Goal: Information Seeking & Learning: Learn about a topic

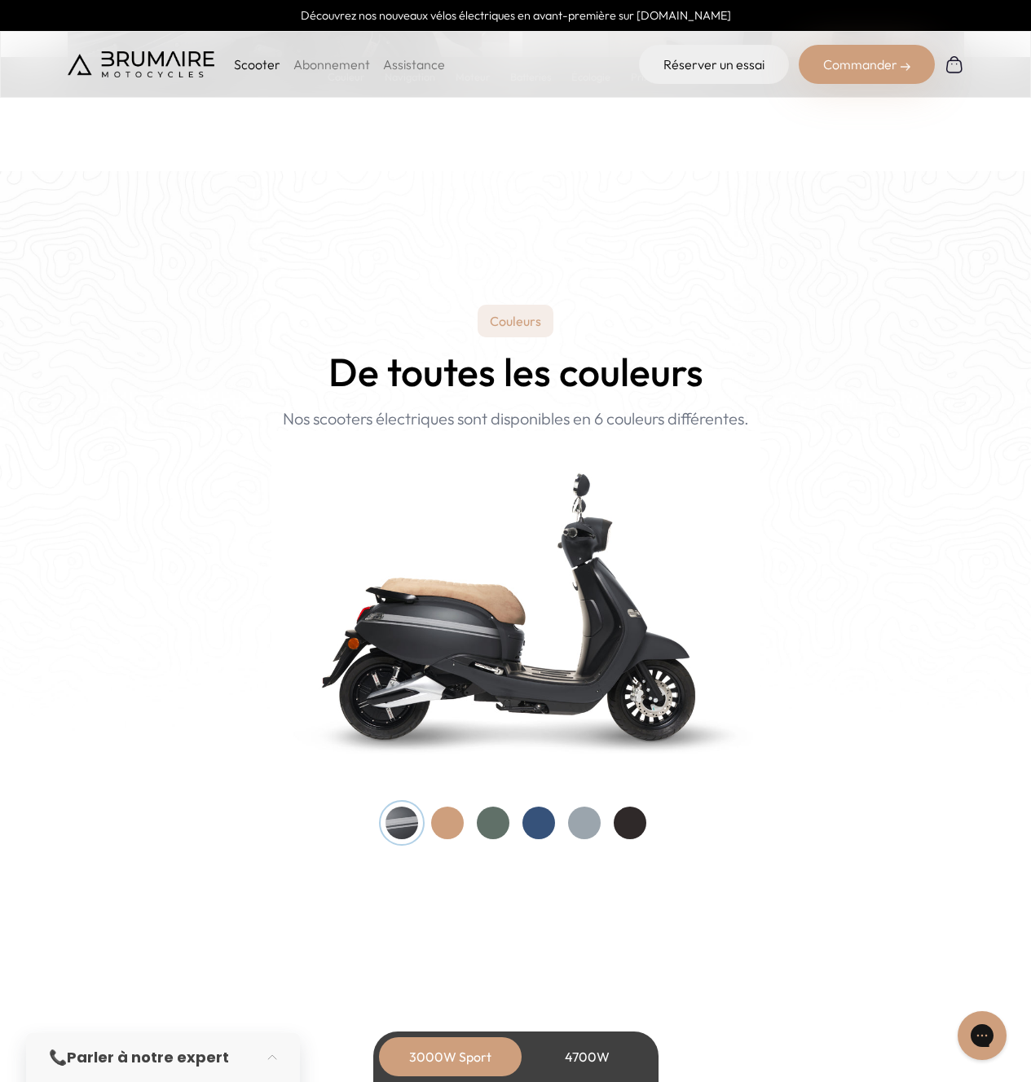
scroll to position [1531, 0]
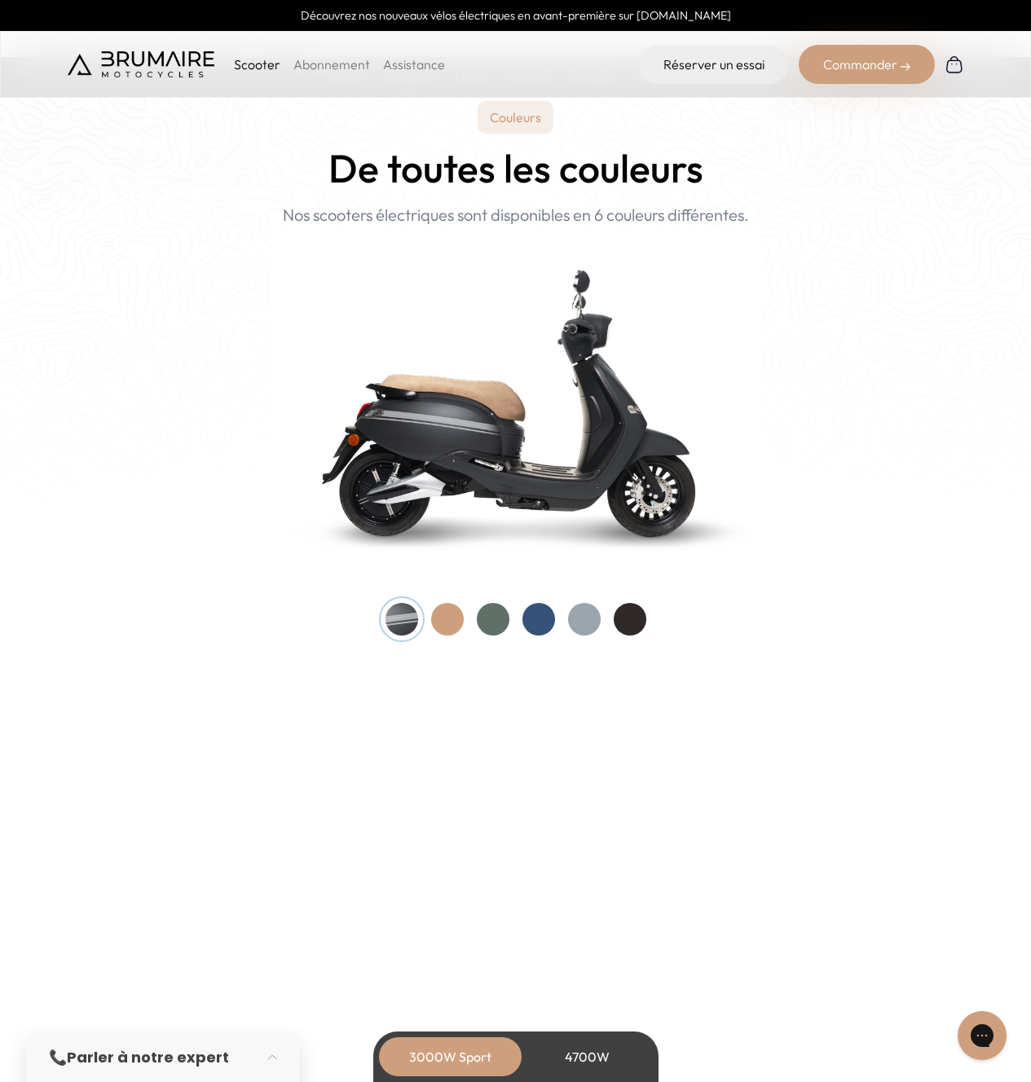
click at [450, 620] on div at bounding box center [447, 619] width 33 height 33
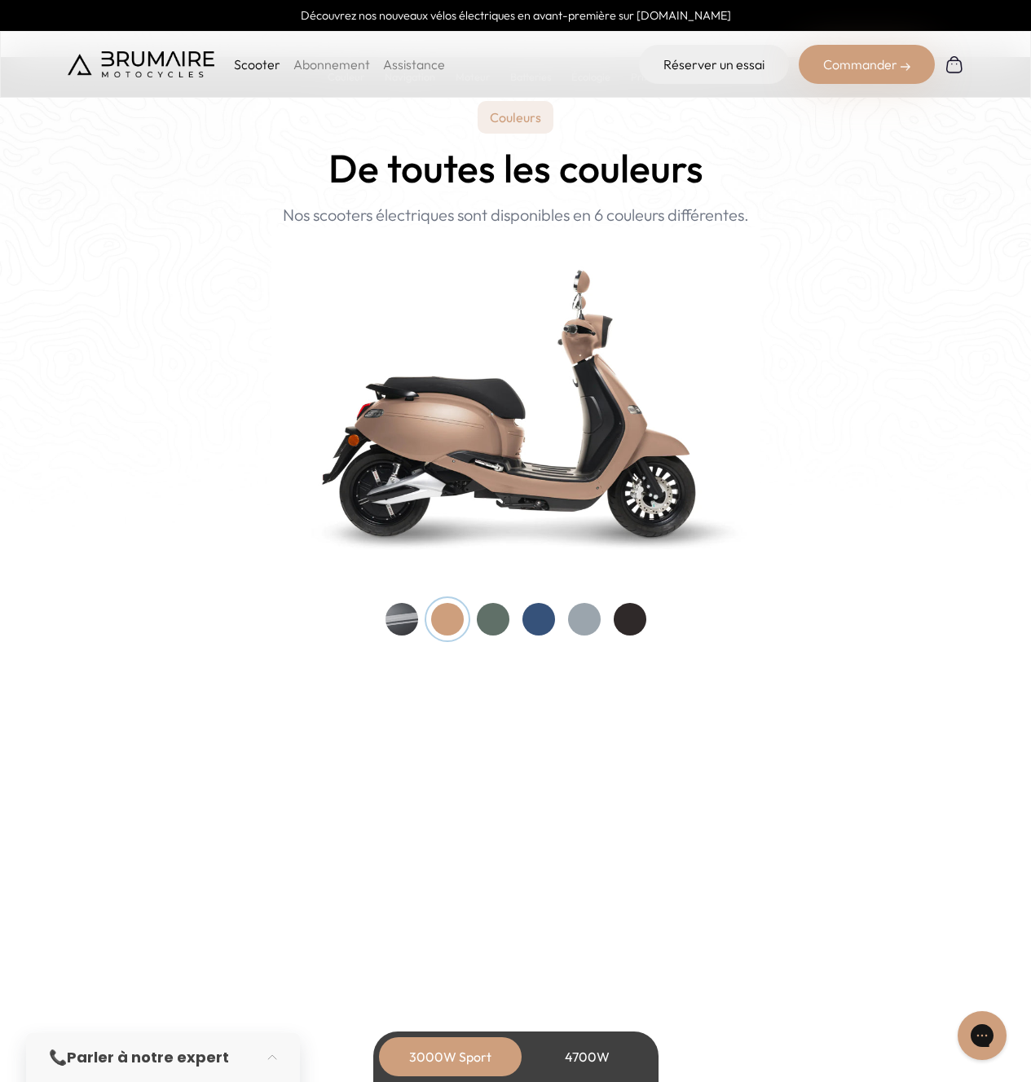
click at [493, 618] on div at bounding box center [493, 619] width 33 height 33
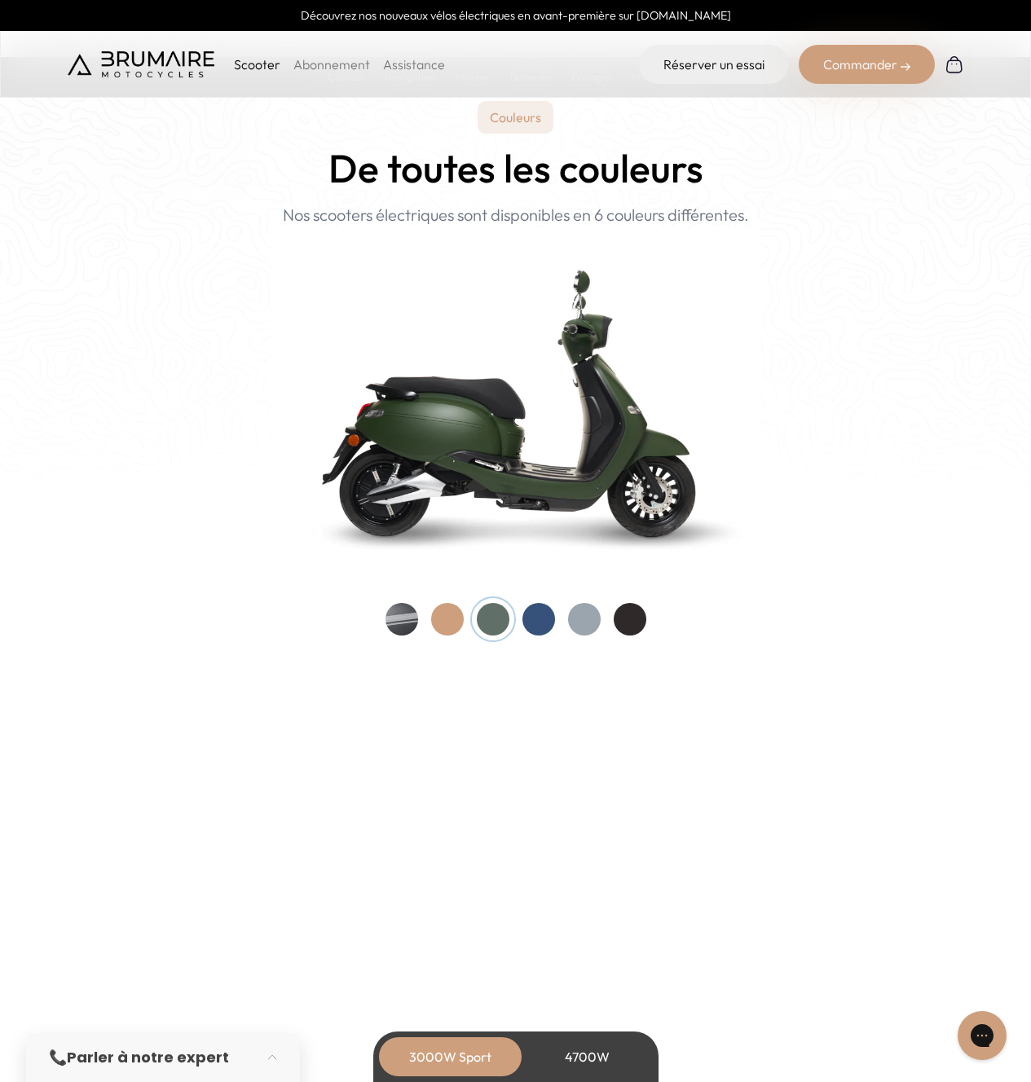
click at [545, 622] on div at bounding box center [538, 619] width 33 height 33
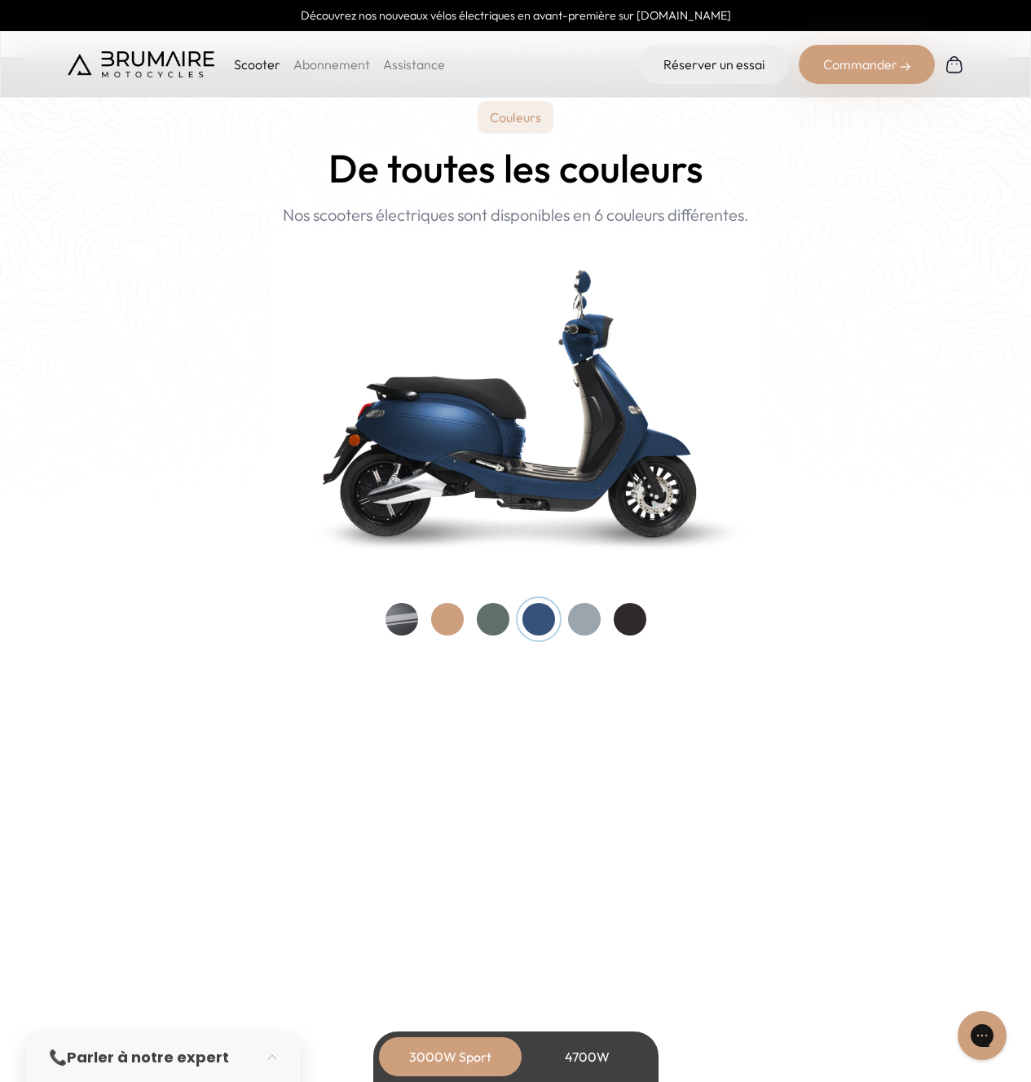
click at [587, 619] on div at bounding box center [584, 619] width 33 height 33
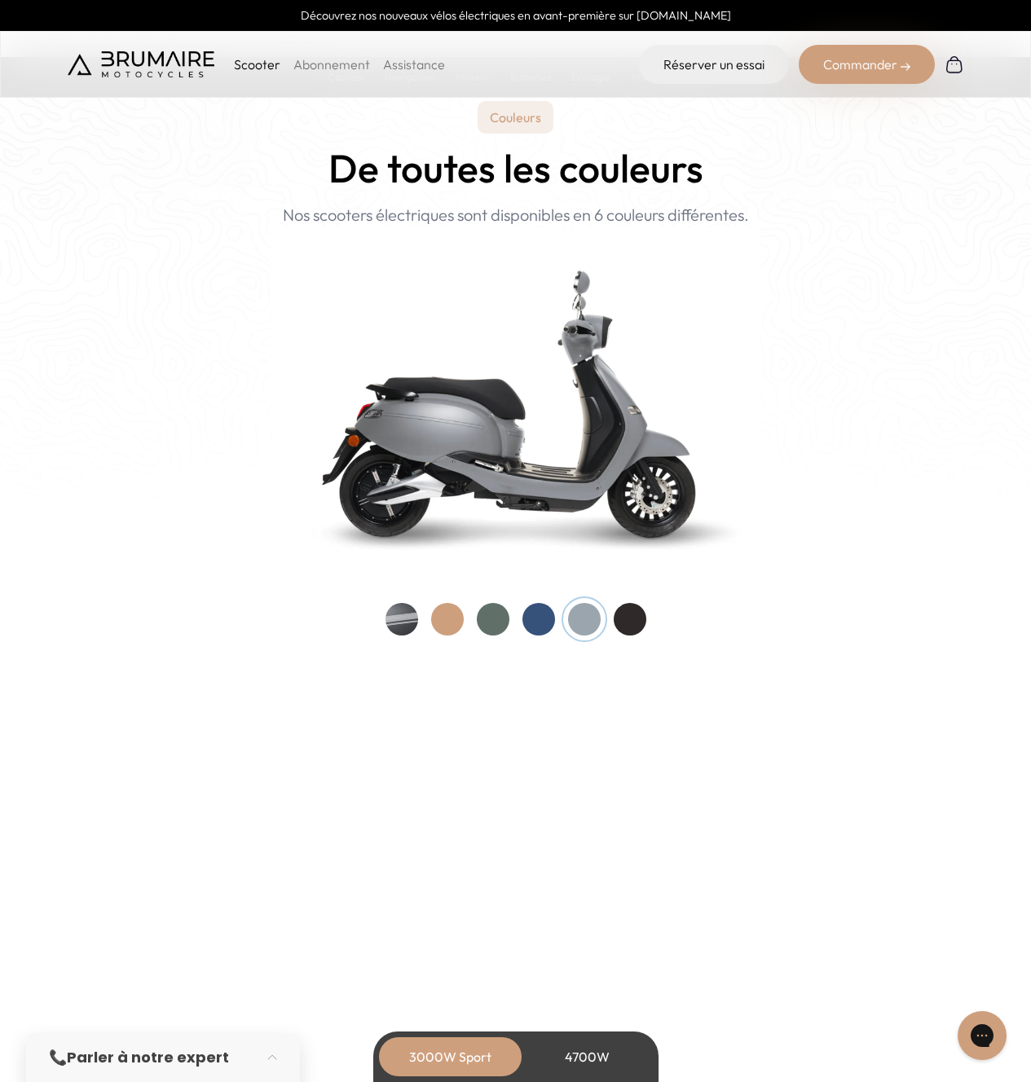
drag, startPoint x: 648, startPoint y: 622, endPoint x: 628, endPoint y: 622, distance: 19.6
click at [648, 622] on div "Couleurs De toutes les couleurs Nouveau ! Nos scooters électriques sont disponi…" at bounding box center [516, 368] width 896 height 534
click at [627, 622] on div at bounding box center [629, 619] width 33 height 33
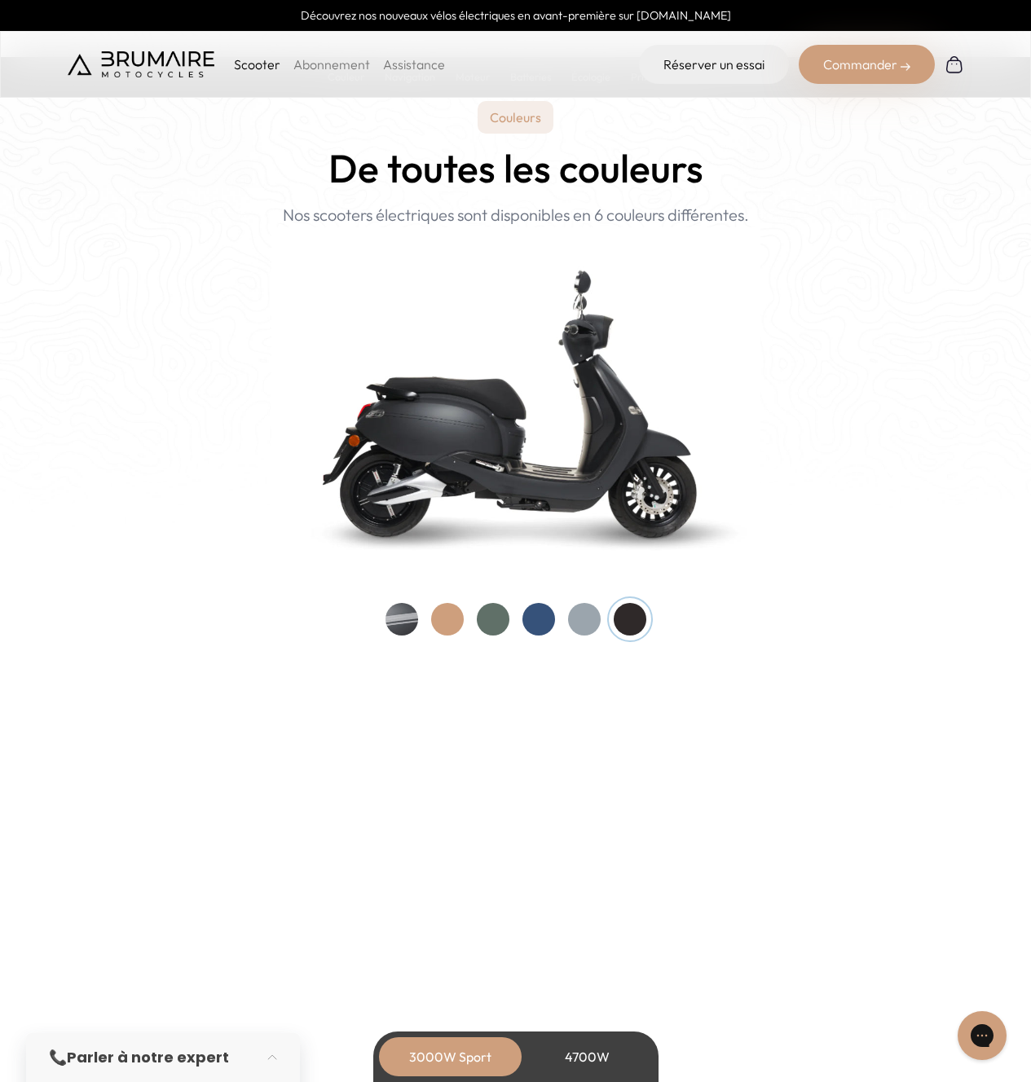
click at [574, 624] on div at bounding box center [584, 619] width 33 height 33
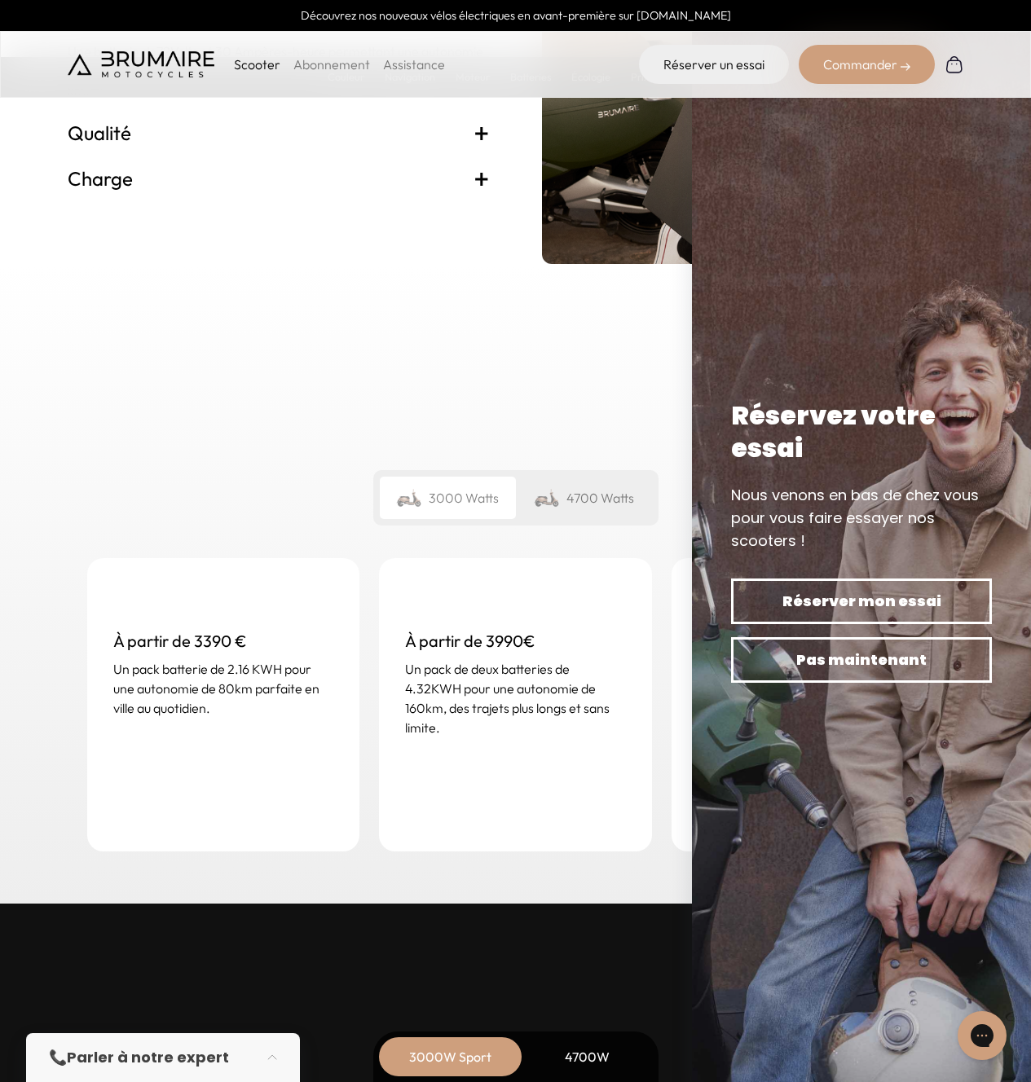
scroll to position [3813, 0]
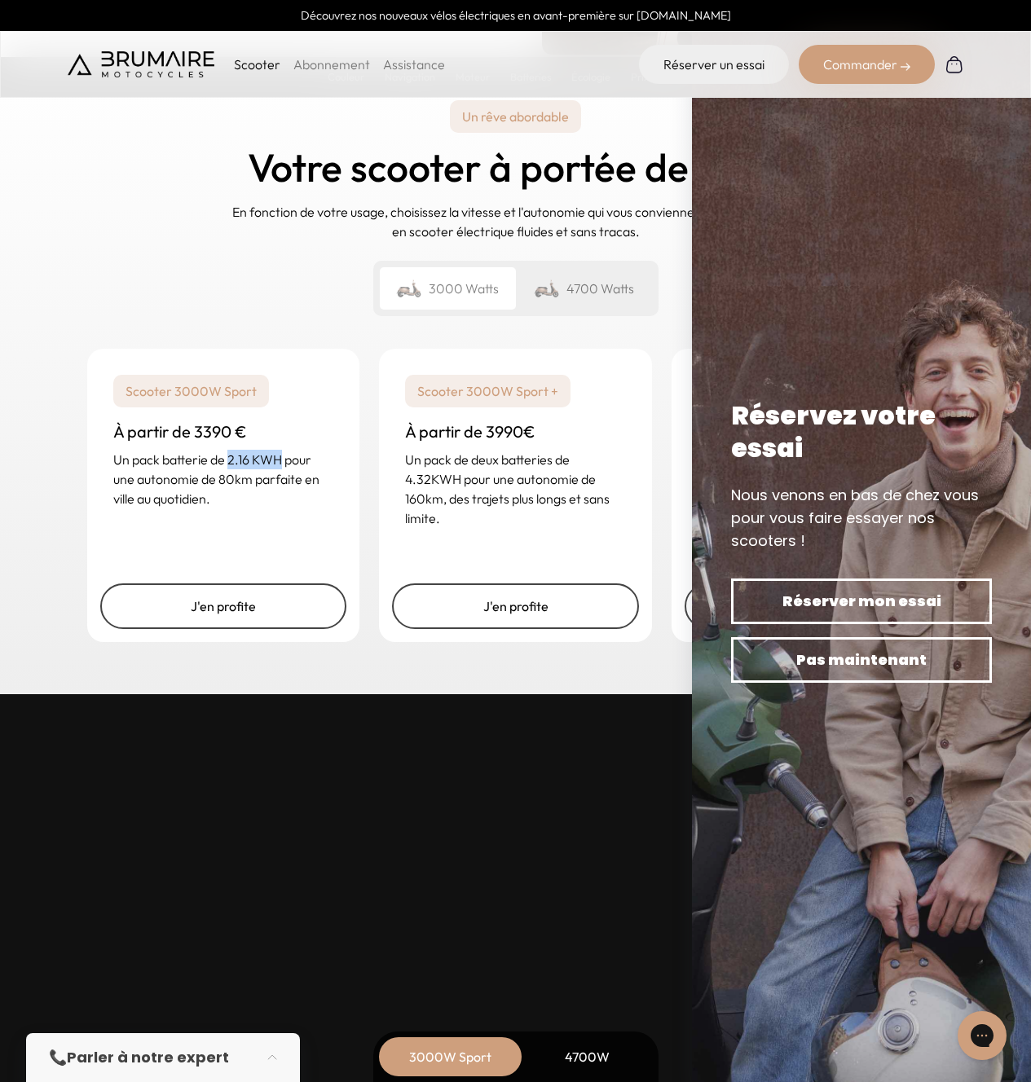
drag, startPoint x: 228, startPoint y: 461, endPoint x: 279, endPoint y: 458, distance: 51.4
click at [279, 458] on p "Un pack batterie de 2.16 KWH pour une autonomie de 80km parfaite en ville au qu…" at bounding box center [223, 479] width 221 height 59
copy p "2.16 KWH"
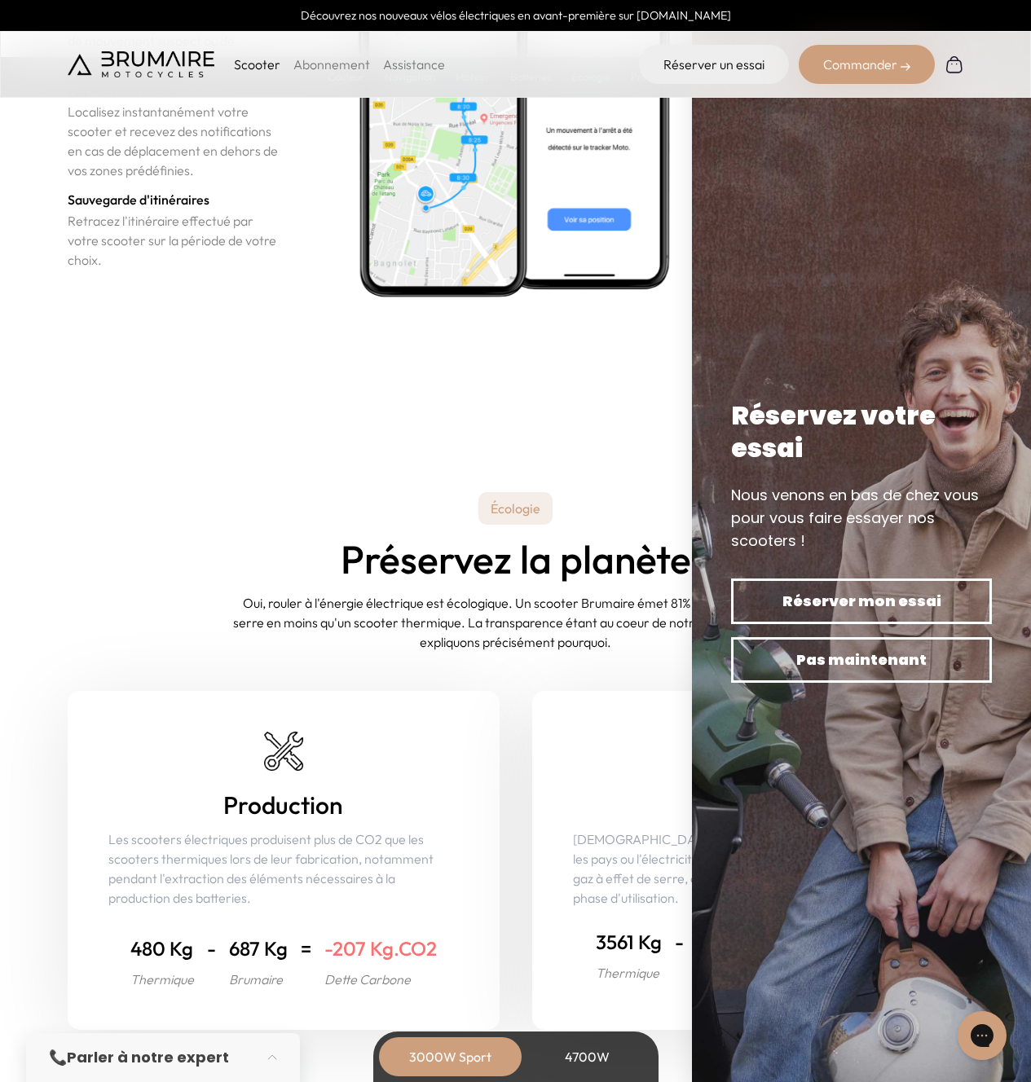
scroll to position [6426, 0]
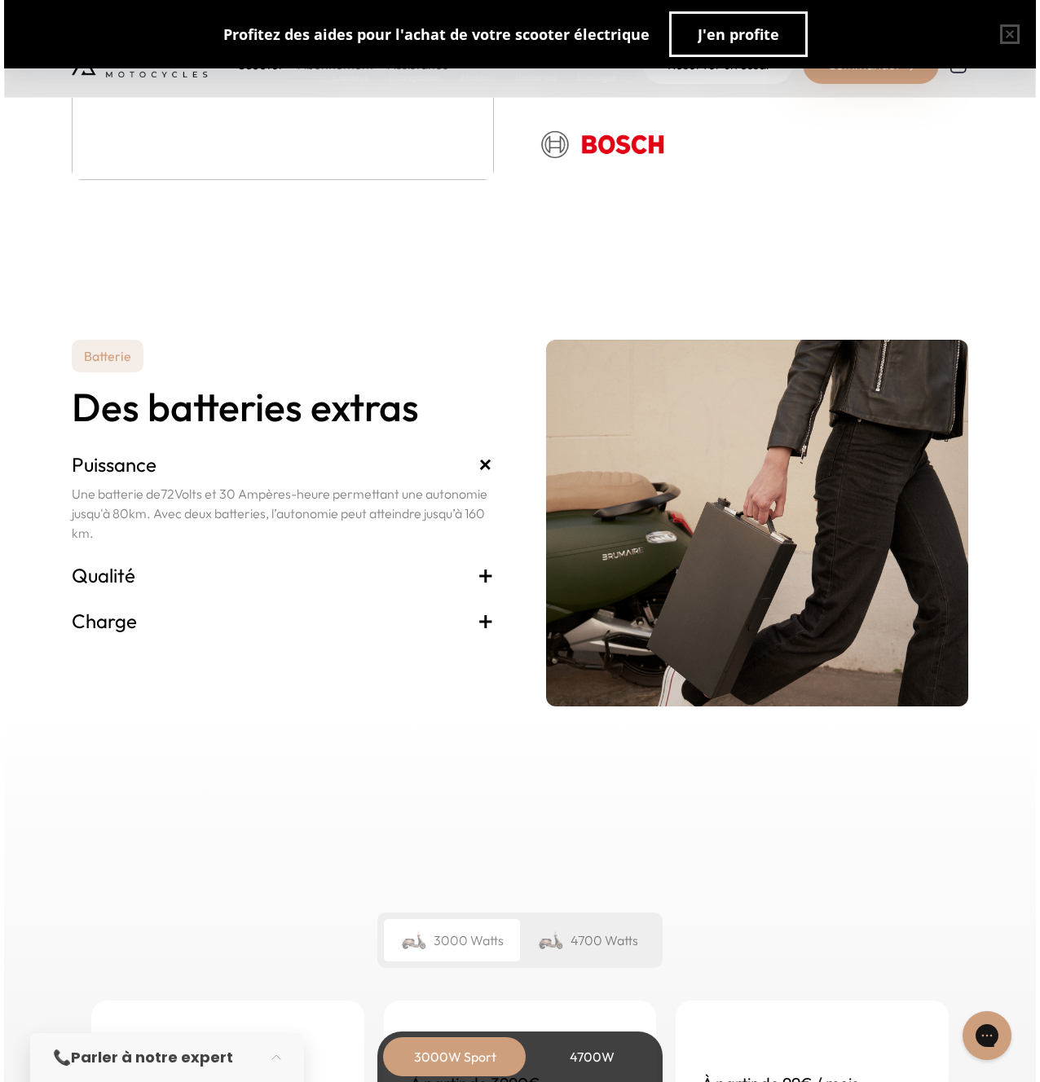
scroll to position [3579, 0]
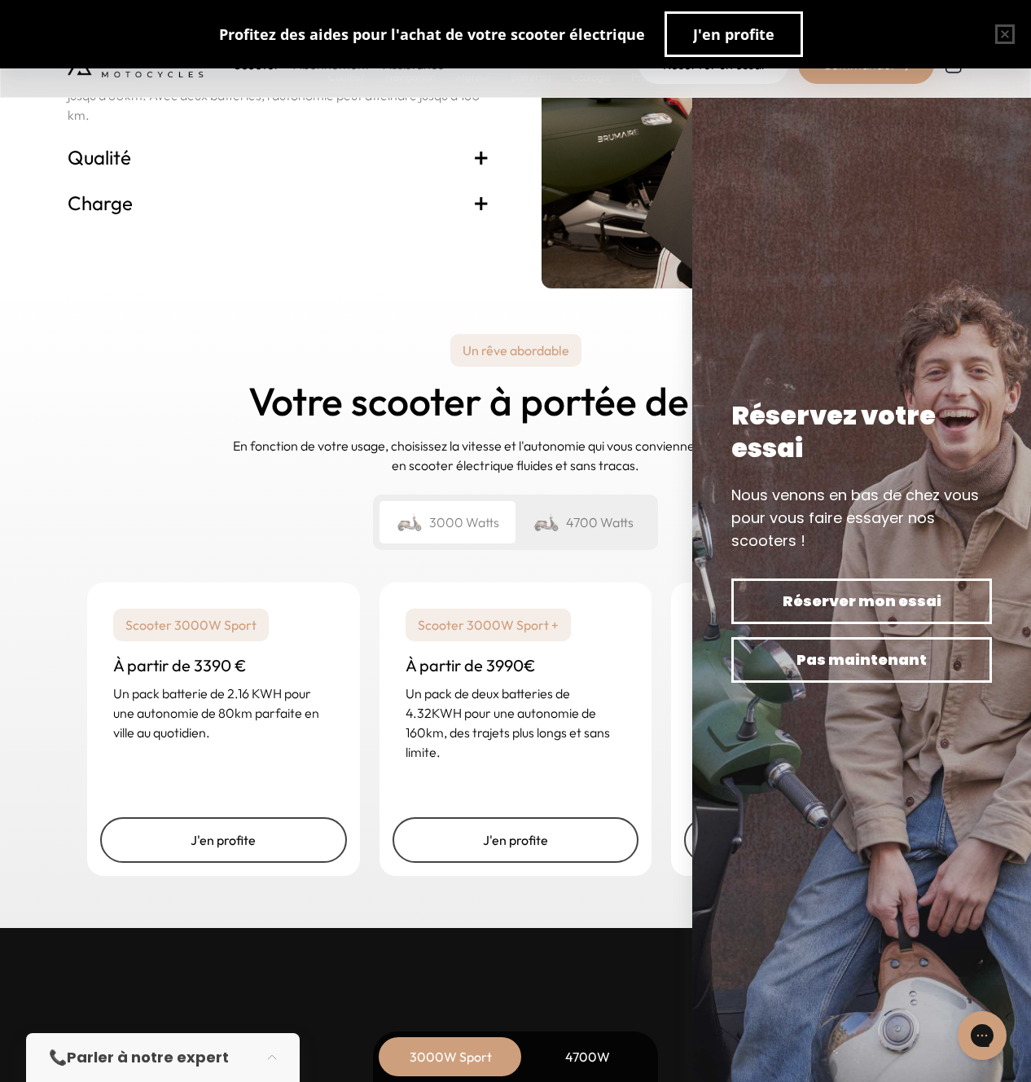
click at [578, 524] on div "4700 Watts" at bounding box center [584, 522] width 136 height 42
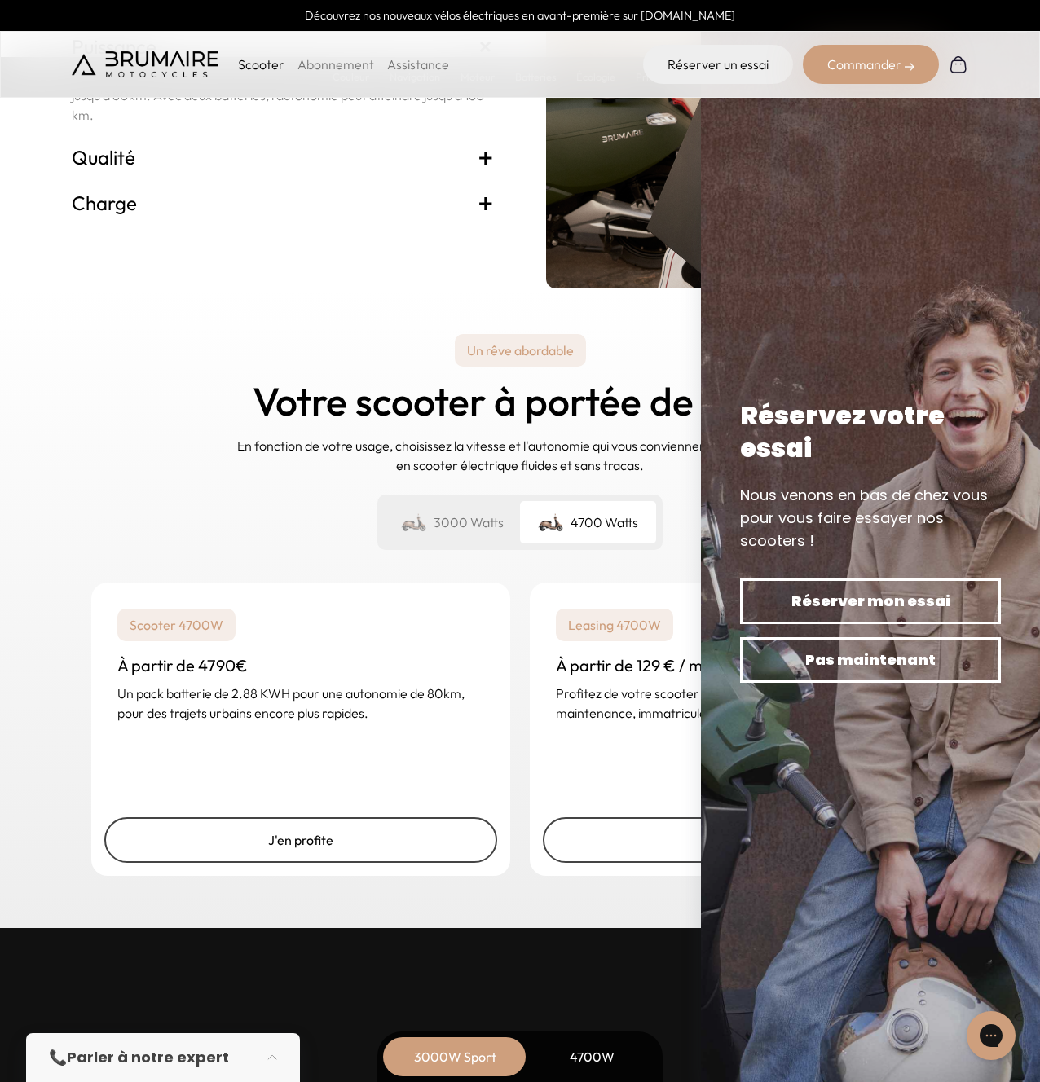
click at [183, 700] on p "Un pack batterie de 2.88 KWH pour une autonomie de 80km, pour des trajets urbai…" at bounding box center [300, 703] width 367 height 39
drag, startPoint x: 228, startPoint y: 693, endPoint x: 288, endPoint y: 689, distance: 60.4
click at [288, 689] on p "Un pack batterie de 2.88 KWH pour une autonomie de 80km, pour des trajets urbai…" at bounding box center [300, 703] width 367 height 39
copy p "2.88 KWH"
click at [301, 657] on h3 "À partir de 4790€" at bounding box center [300, 665] width 367 height 23
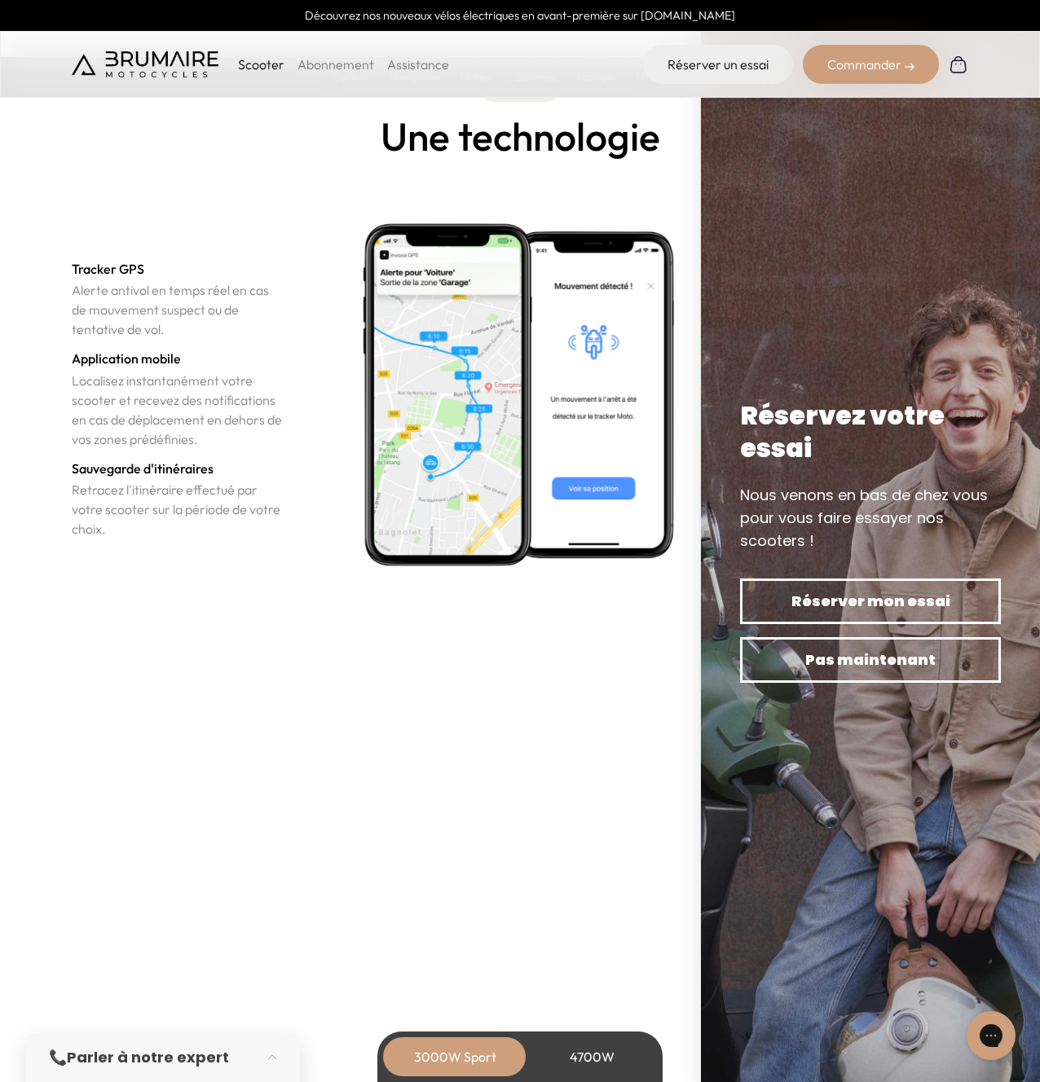
scroll to position [6169, 0]
